Goal: Information Seeking & Learning: Find specific page/section

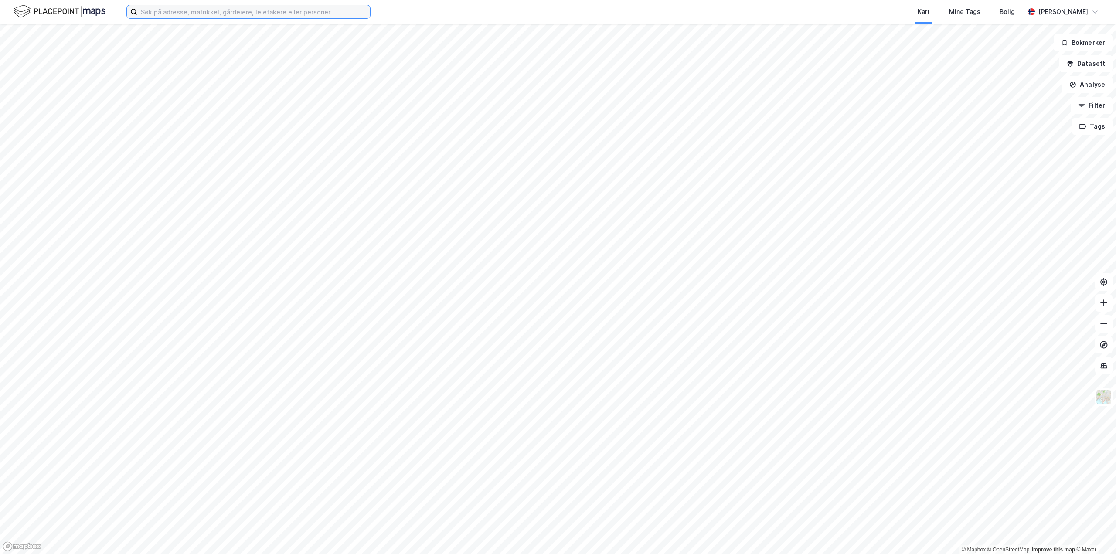
click at [155, 10] on input at bounding box center [253, 11] width 233 height 13
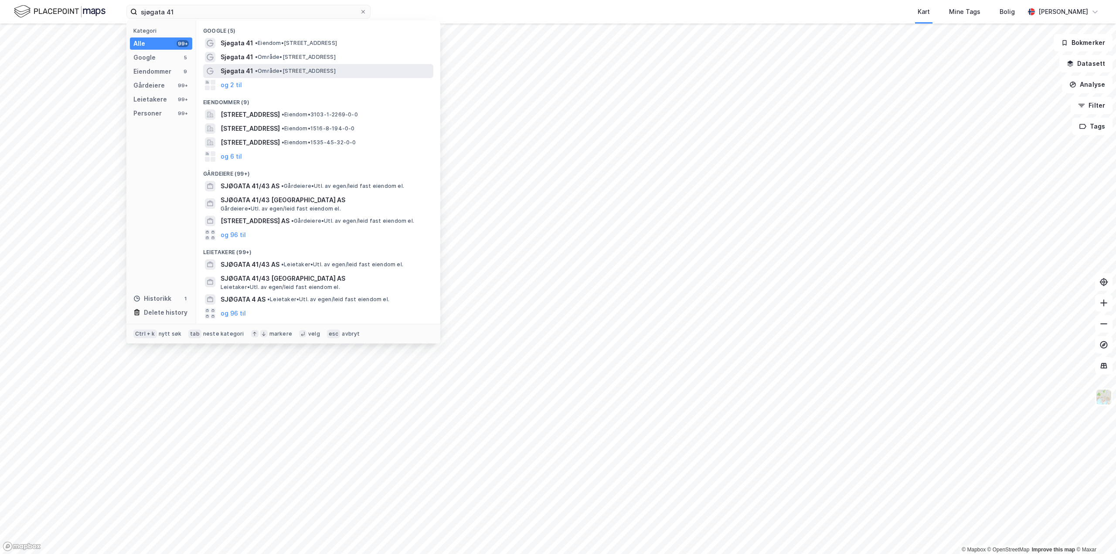
click at [351, 70] on div "Sjøgata 41 • Område • Sjøgata 41, 9008 Tromsø" at bounding box center [325, 71] width 211 height 10
drag, startPoint x: 199, startPoint y: 14, endPoint x: 57, endPoint y: 14, distance: 141.6
click at [57, 14] on div "sjøgata 41 Kategori Alle 99+ Google 5 Eiendommer 9 Gårdeiere 99+ Leietakere 99+…" at bounding box center [558, 12] width 1116 height 24
paste input "Sjøgata 41/43 AS"
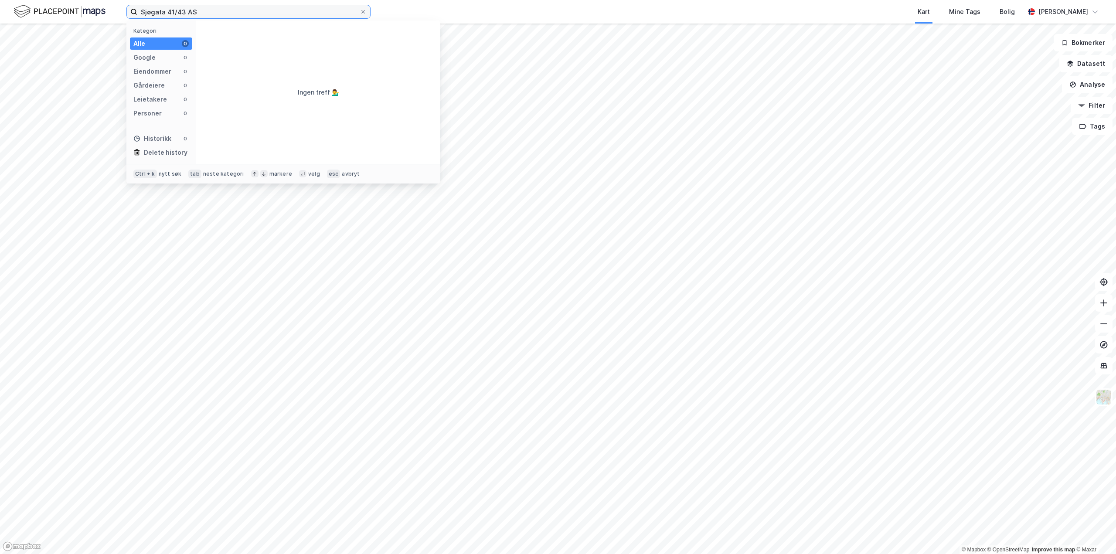
drag, startPoint x: 166, startPoint y: 11, endPoint x: 252, endPoint y: 10, distance: 86.7
click at [252, 10] on input "Sjøgata 41/43 AS" at bounding box center [248, 11] width 222 height 13
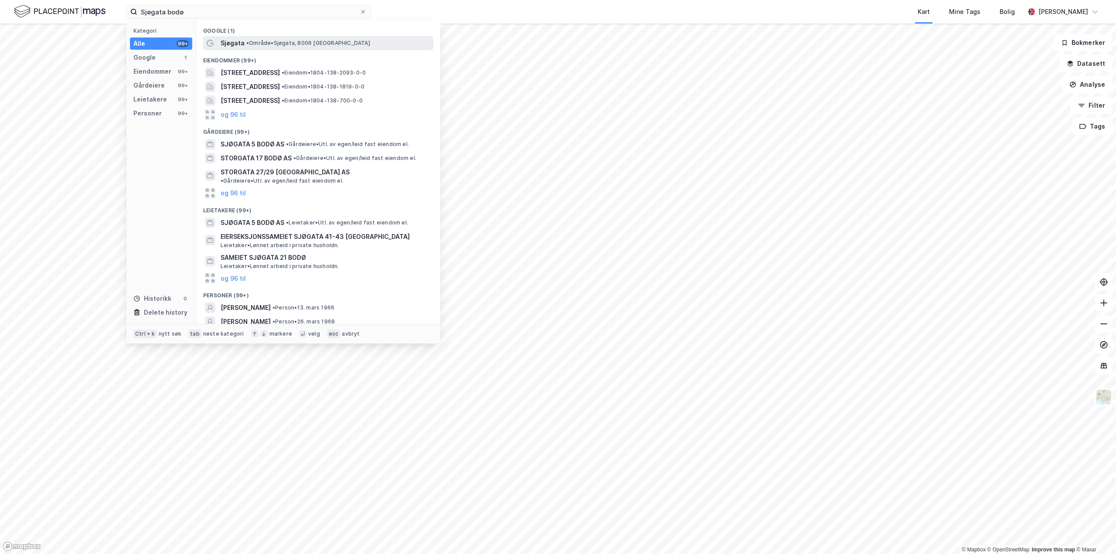
click at [322, 40] on span "• Område • Sjøgata, 8006 Bodø" at bounding box center [308, 43] width 124 height 7
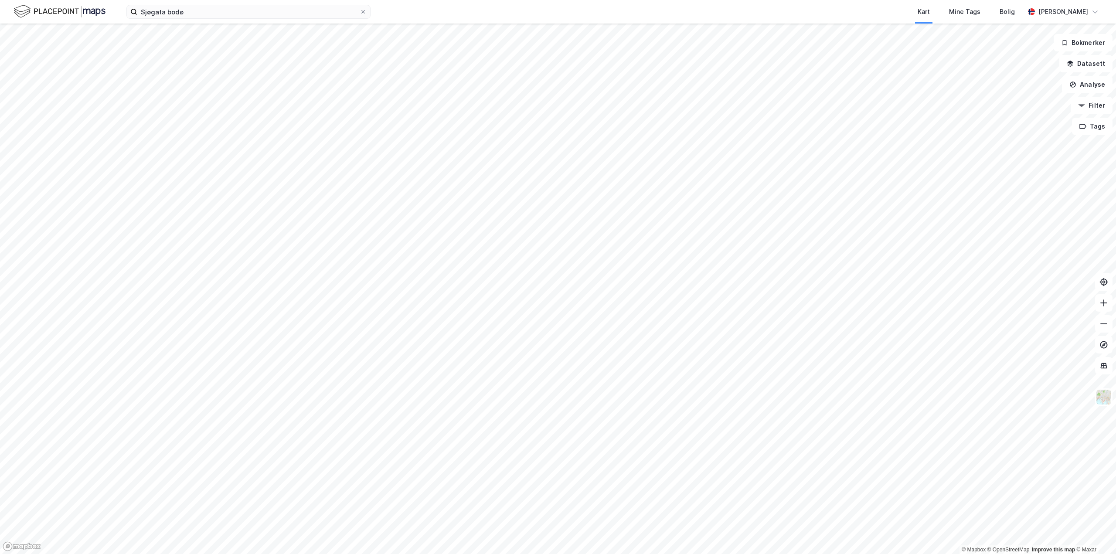
click at [0, 373] on html "Sjøgata bodø Kart Mine Tags Bolig Daniel Petersen © Mapbox © OpenStreetMap Impr…" at bounding box center [558, 277] width 1116 height 554
click at [212, 14] on input "Sjøgata bodø" at bounding box center [248, 11] width 222 height 13
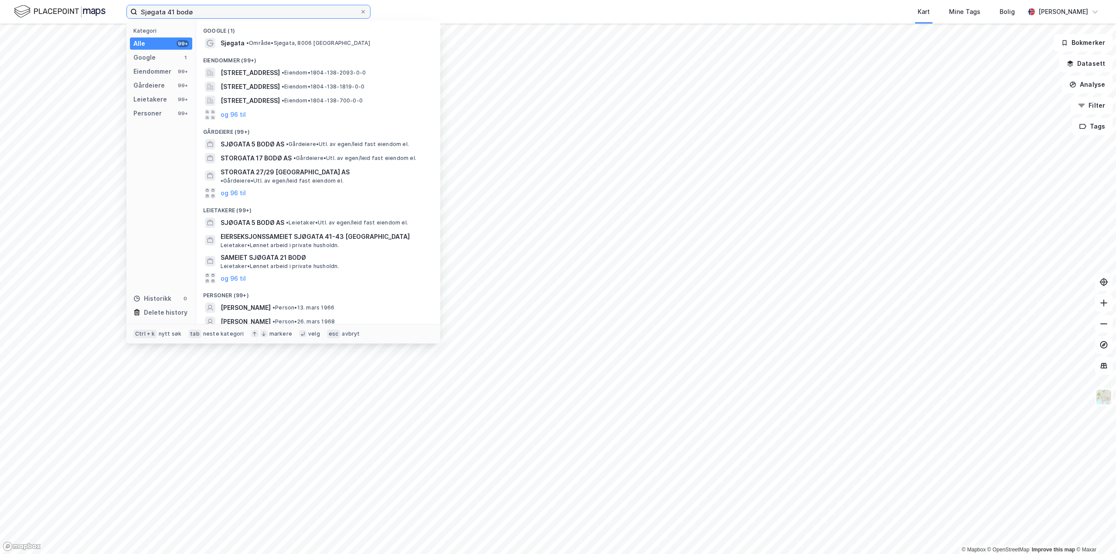
type input "Sjøgata 41 bodø"
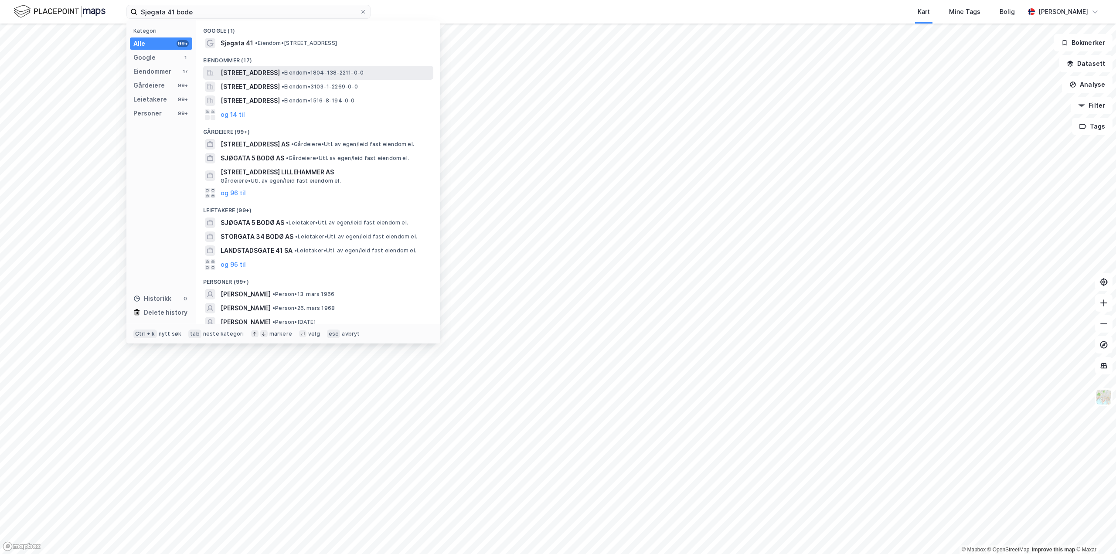
click at [264, 71] on span "[STREET_ADDRESS]" at bounding box center [249, 73] width 59 height 10
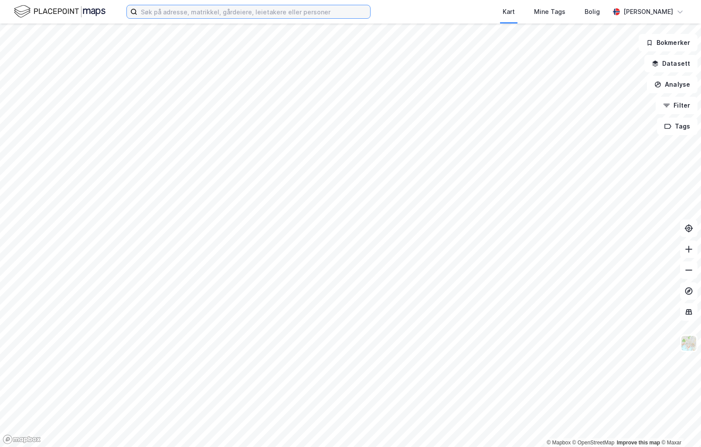
click at [212, 11] on input at bounding box center [253, 11] width 233 height 13
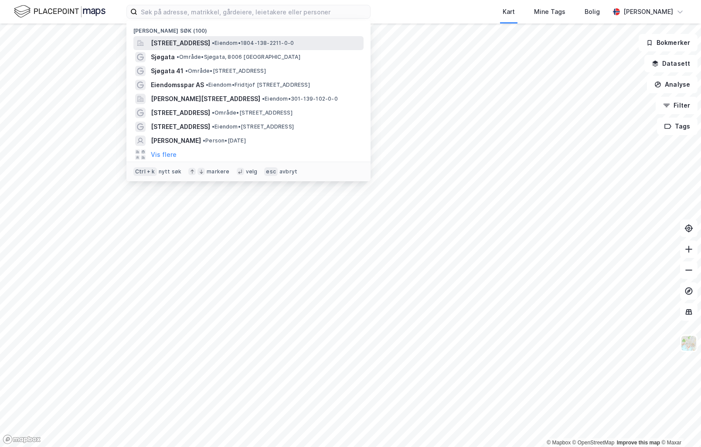
click at [210, 41] on span "[STREET_ADDRESS]" at bounding box center [180, 43] width 59 height 10
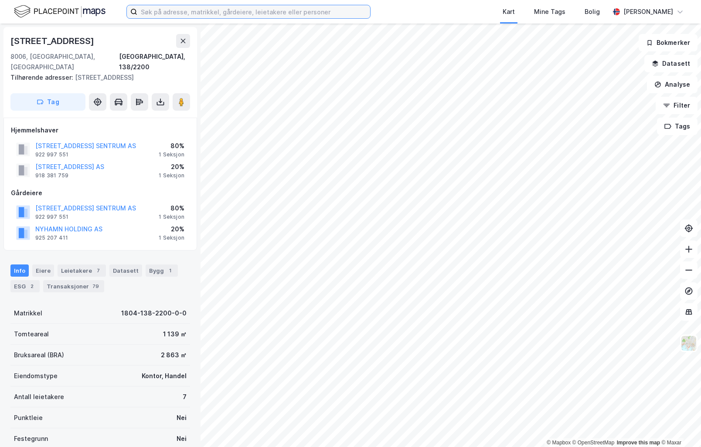
click at [192, 11] on input at bounding box center [253, 11] width 233 height 13
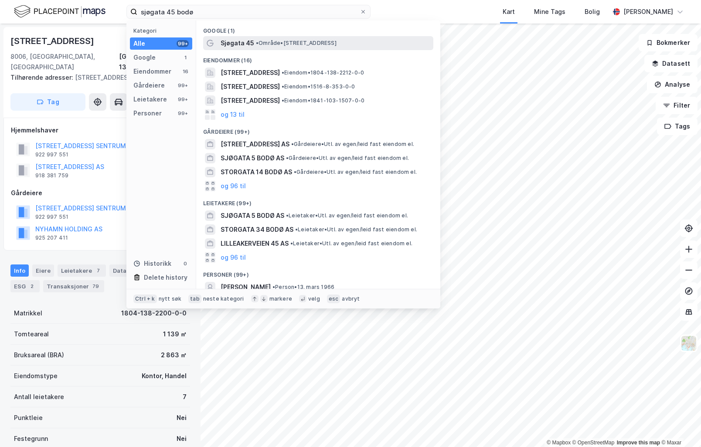
click at [274, 41] on span "• Område • [STREET_ADDRESS]" at bounding box center [296, 43] width 81 height 7
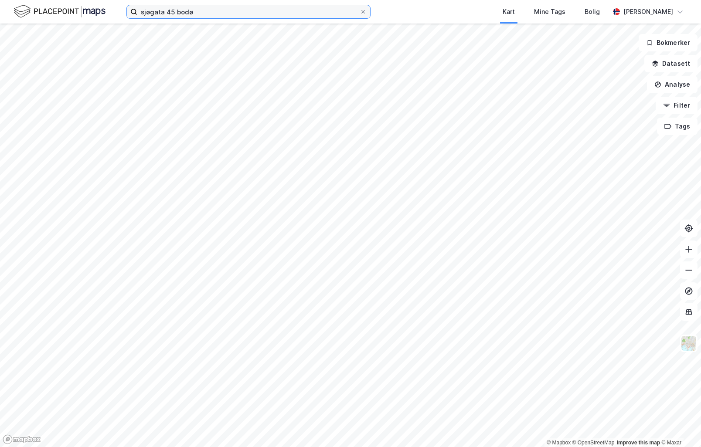
click at [258, 12] on input "sjøgata 45 bodø" at bounding box center [248, 11] width 222 height 13
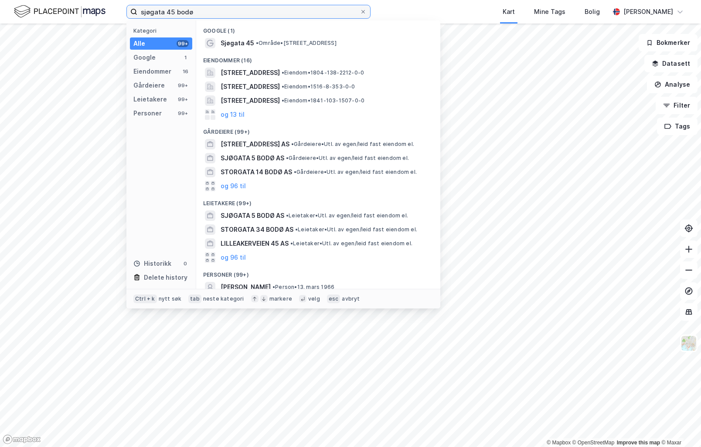
click at [171, 10] on input "sjøgata 45 bodø" at bounding box center [248, 11] width 222 height 13
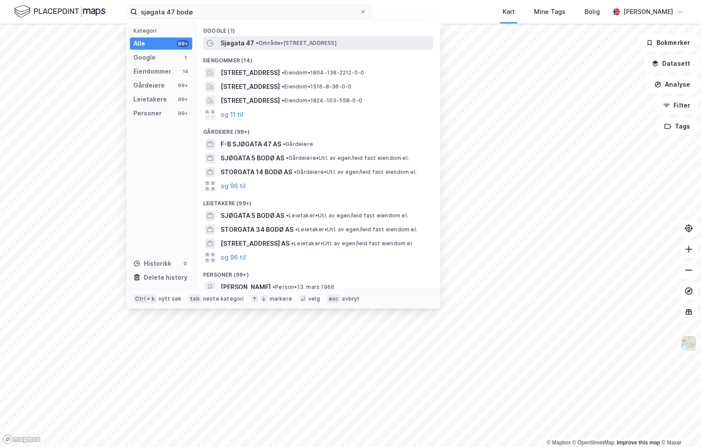
click at [258, 42] on span "•" at bounding box center [257, 43] width 3 height 7
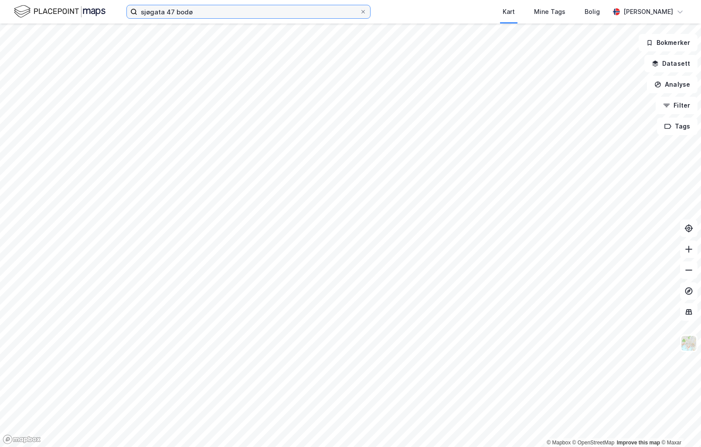
click at [203, 11] on input "sjøgata 47 bodø" at bounding box center [248, 11] width 222 height 13
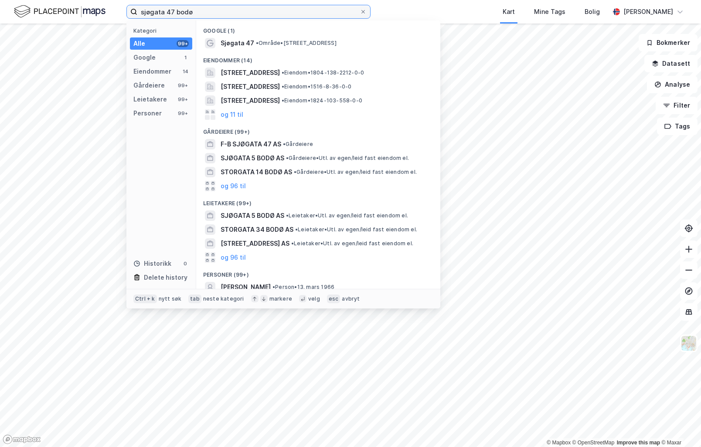
drag, startPoint x: 206, startPoint y: 13, endPoint x: 78, endPoint y: 16, distance: 128.1
click at [78, 16] on div "sjøgata 47 bodø Kategori Alle 99+ Google 1 Eiendommer 14 Gårdeiere 99+ Leietake…" at bounding box center [350, 12] width 701 height 24
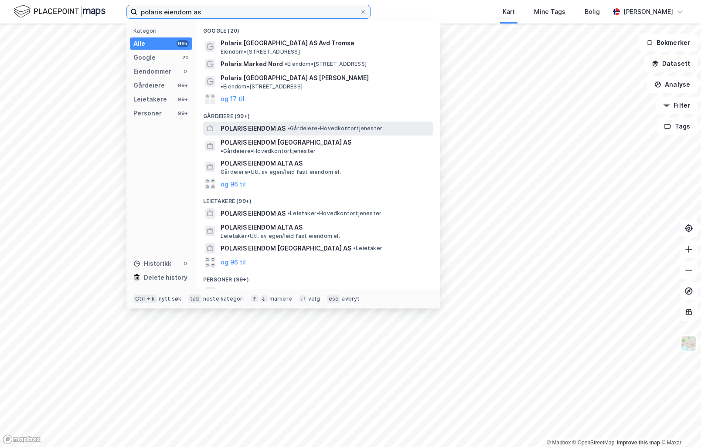
type input "polaris eiendom as"
click at [341, 125] on span "• Gårdeiere • Hovedkontortjenester" at bounding box center [334, 128] width 95 height 7
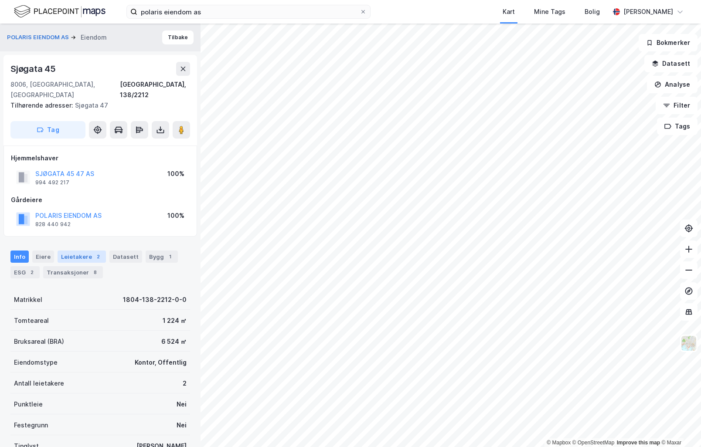
click at [75, 251] on div "Leietakere 2" at bounding box center [82, 257] width 48 height 12
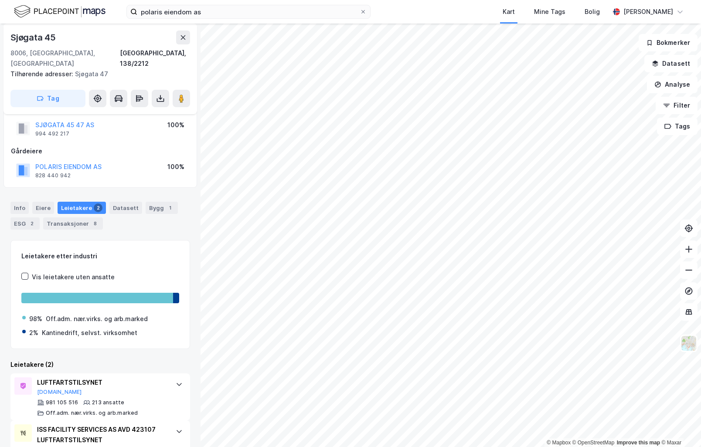
scroll to position [80, 0]
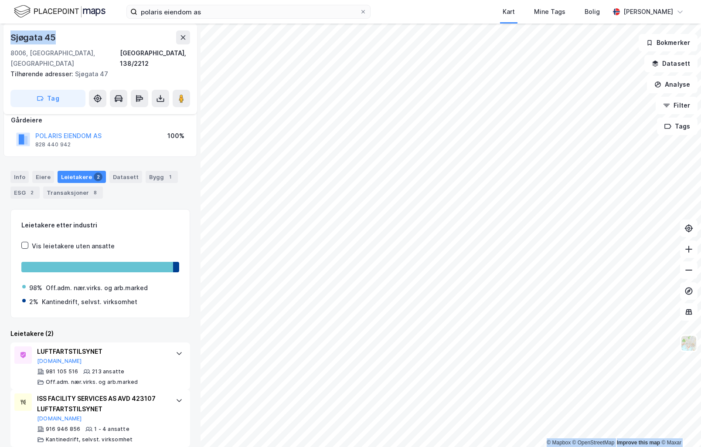
drag, startPoint x: 58, startPoint y: 39, endPoint x: -9, endPoint y: 38, distance: 67.1
click at [0, 38] on html "polaris eiendom as Kart Mine Tags Bolig [PERSON_NAME] © Mapbox © OpenStreetMap …" at bounding box center [350, 223] width 701 height 447
copy div "© Mapbox © OpenStreetMap Improve this map © Maxar POLARIS EIENDOM AS Eiendom [S…"
click at [19, 171] on div "Info" at bounding box center [19, 177] width 18 height 12
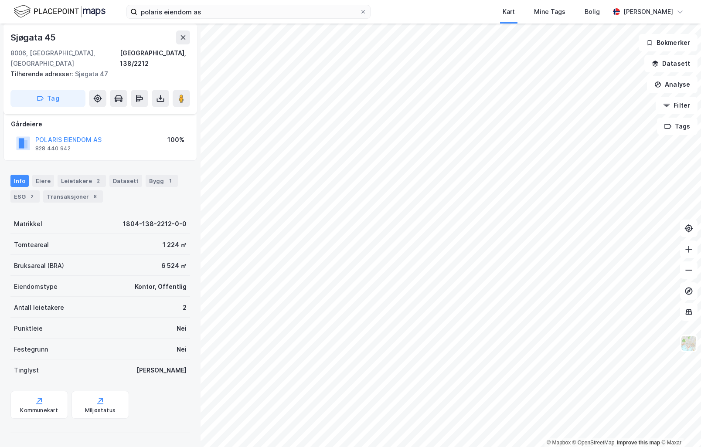
scroll to position [66, 0]
